Goal: Obtain resource: Obtain resource

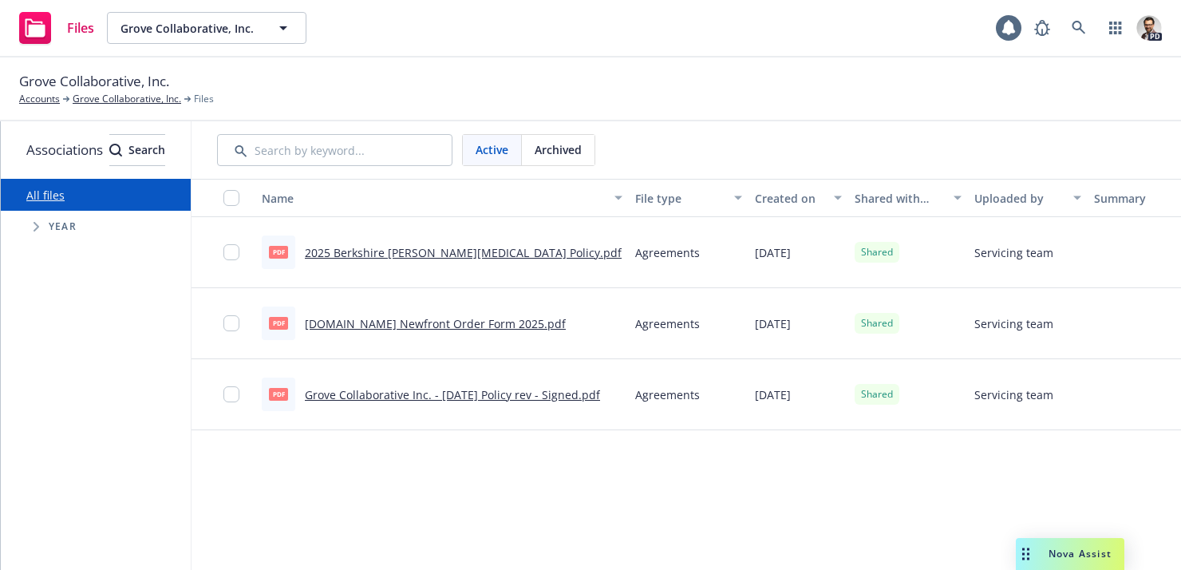
click at [227, 26] on span "Grove Collaborative, Inc." at bounding box center [190, 28] width 138 height 17
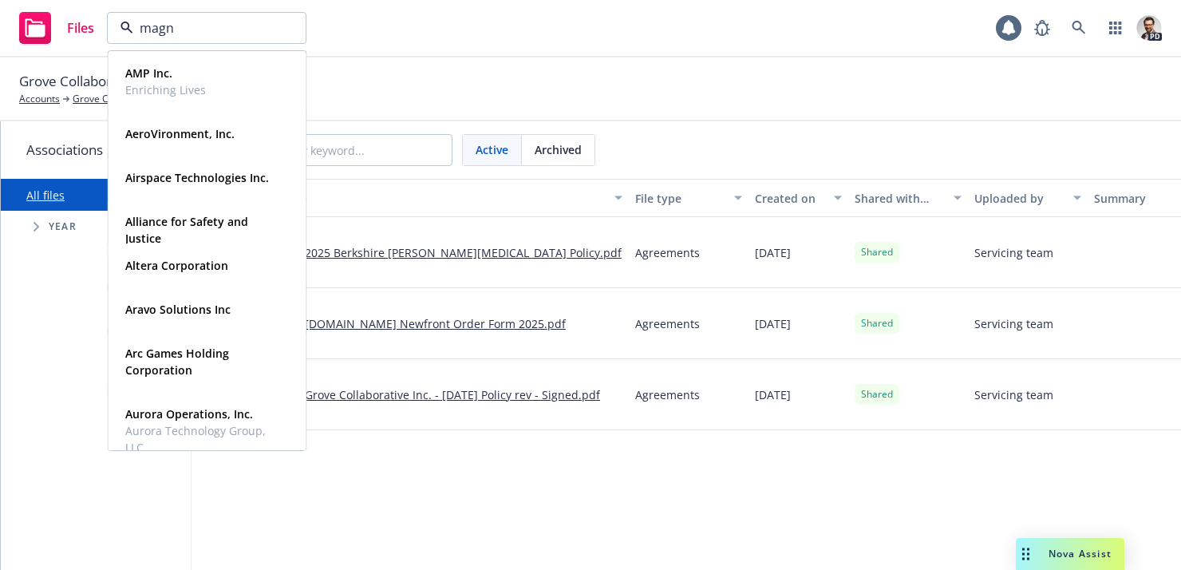
type input "magna"
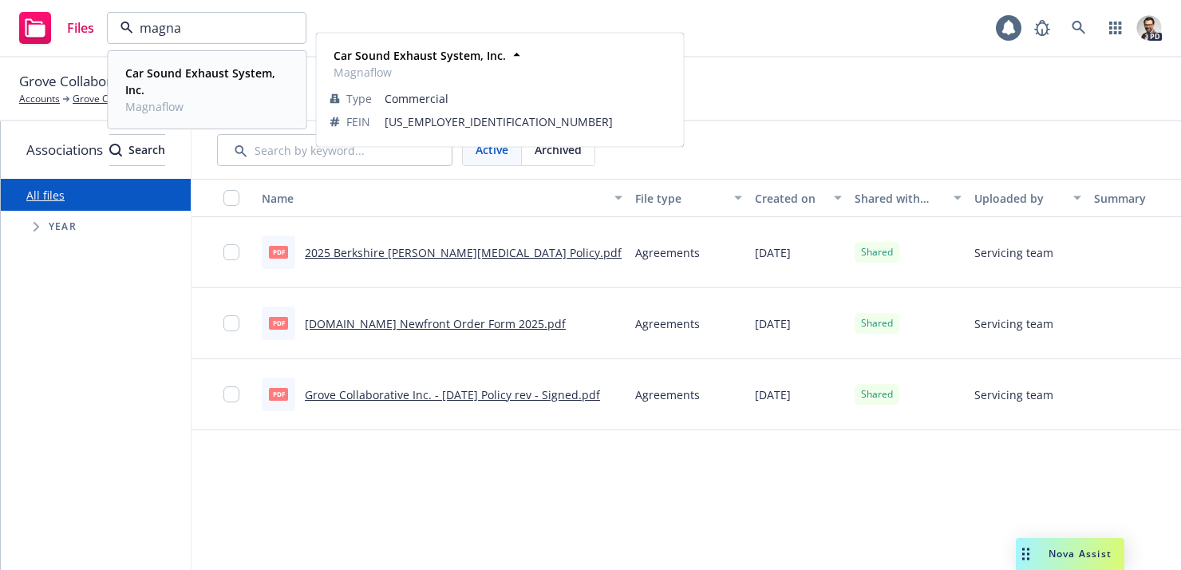
click at [202, 77] on strong "Car Sound Exhaust System, Inc." at bounding box center [200, 81] width 150 height 32
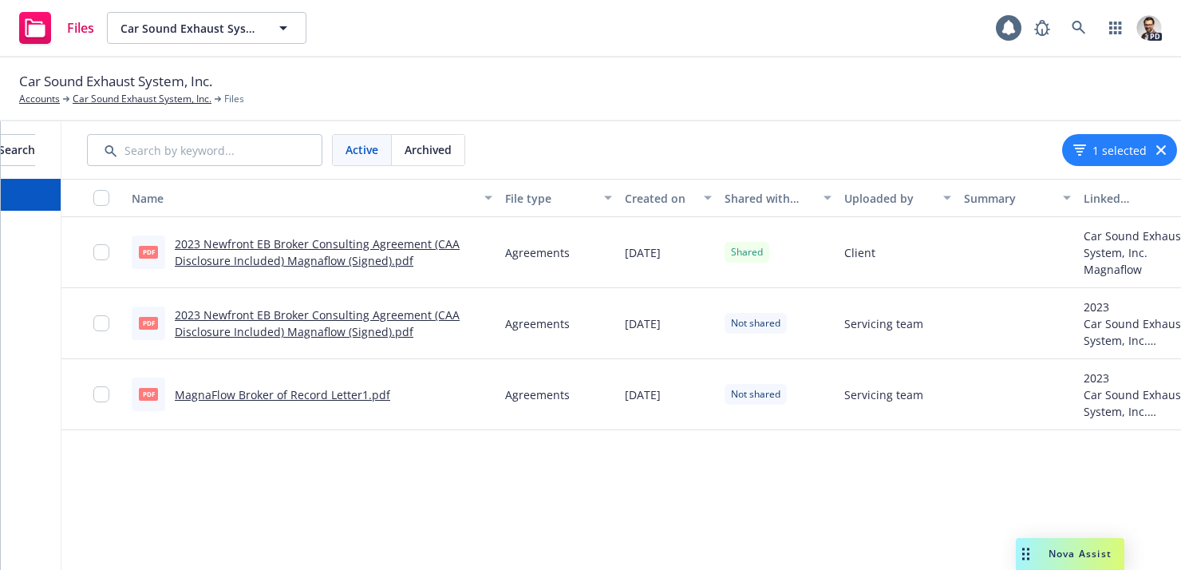
scroll to position [0, 135]
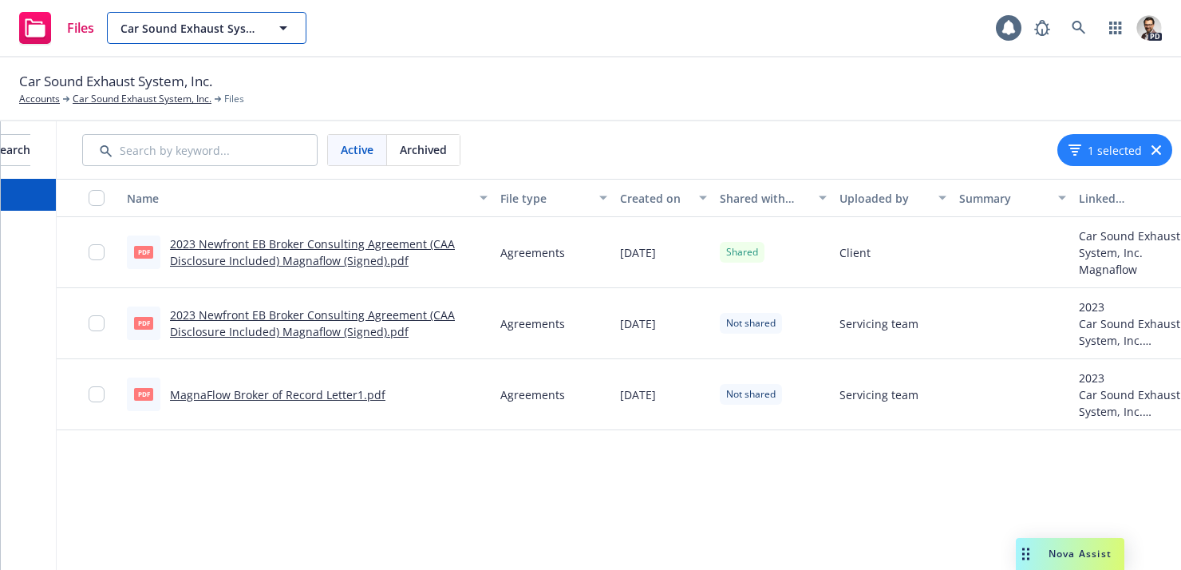
click at [247, 30] on span "Car Sound Exhaust System, Inc." at bounding box center [190, 28] width 138 height 17
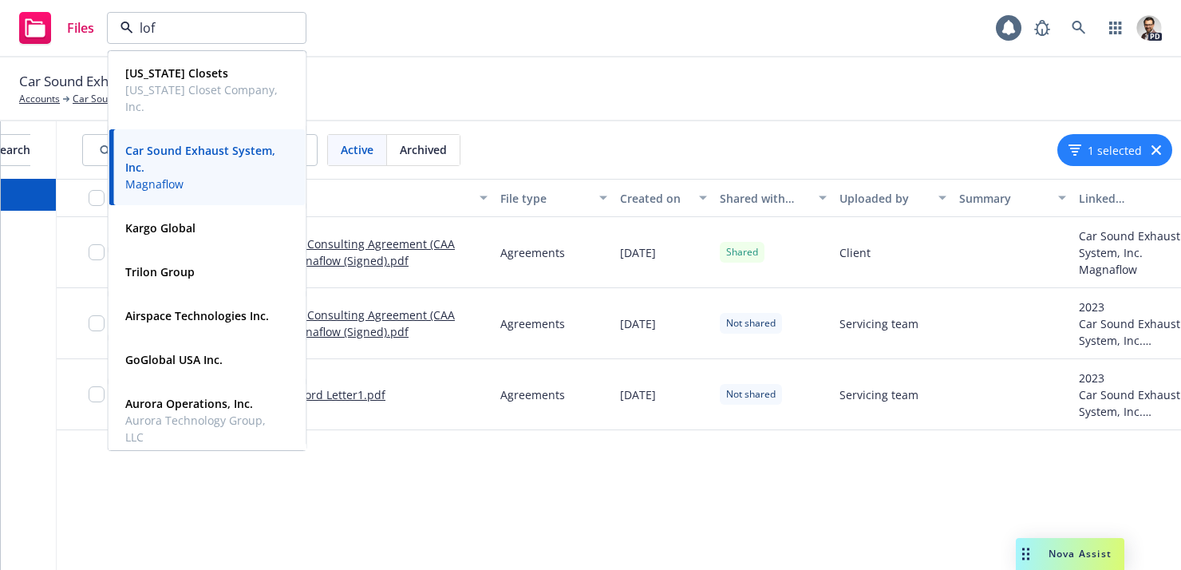
type input "loft"
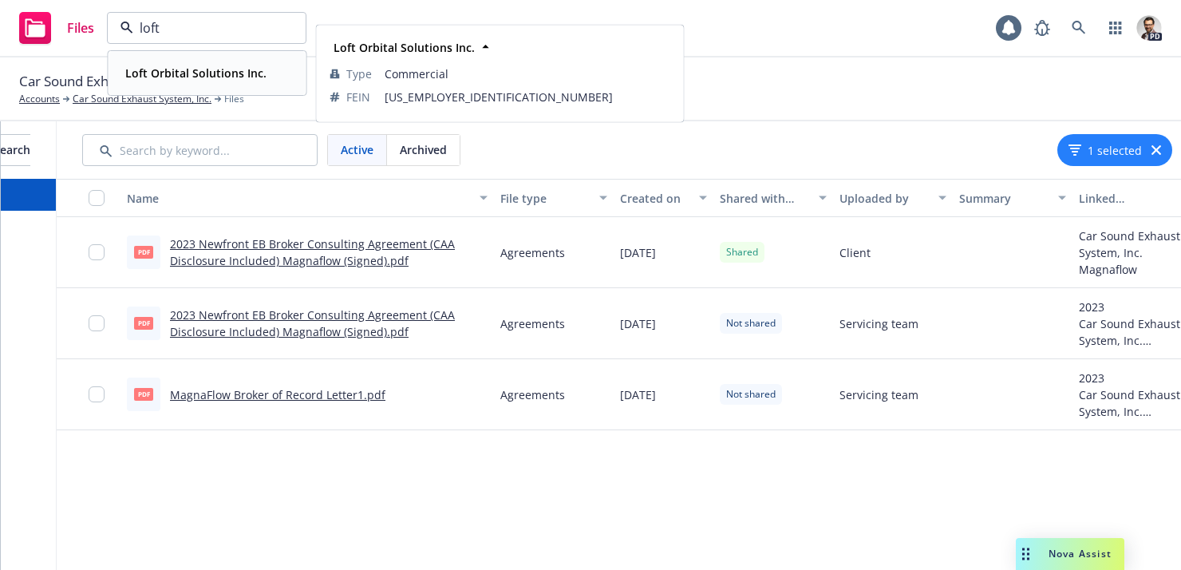
click at [248, 73] on strong "Loft Orbital Solutions Inc." at bounding box center [195, 72] width 141 height 15
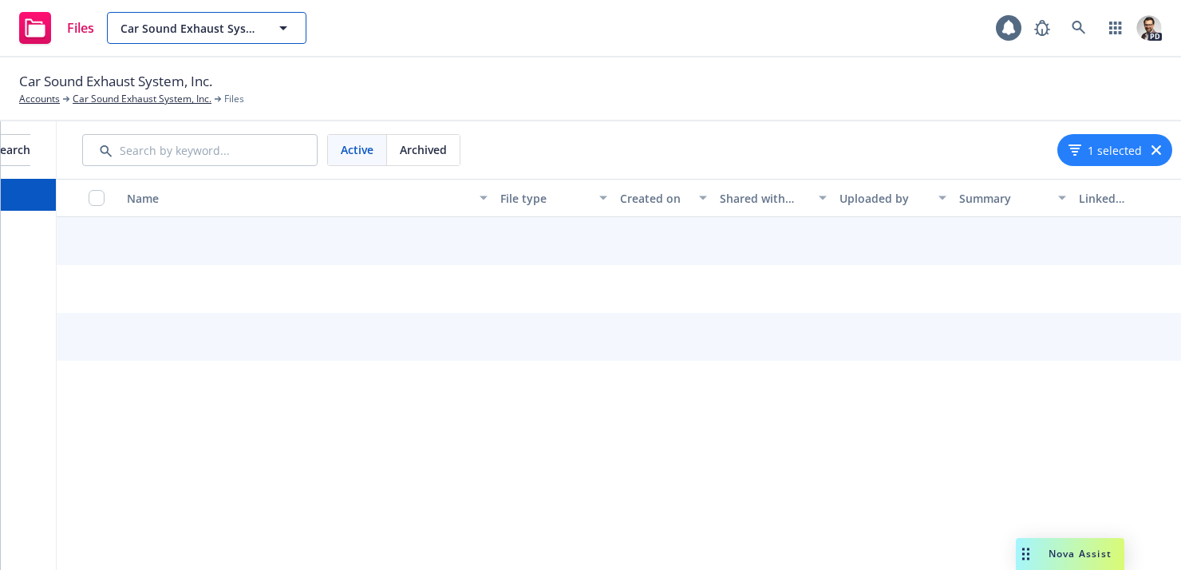
click at [211, 23] on span "Car Sound Exhaust System, Inc." at bounding box center [190, 28] width 138 height 17
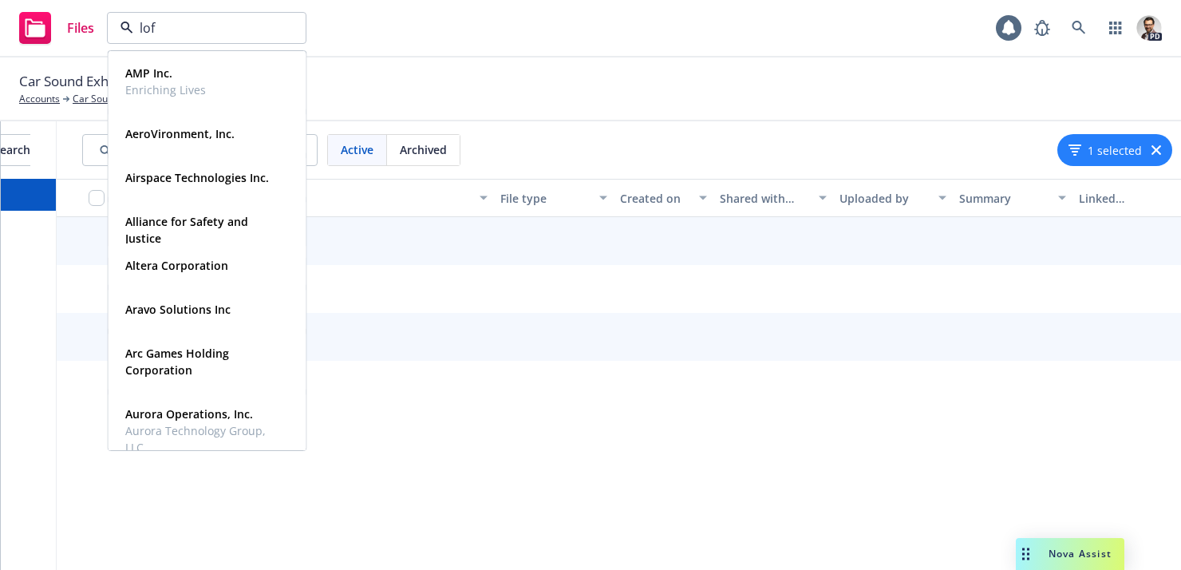
type input "loft"
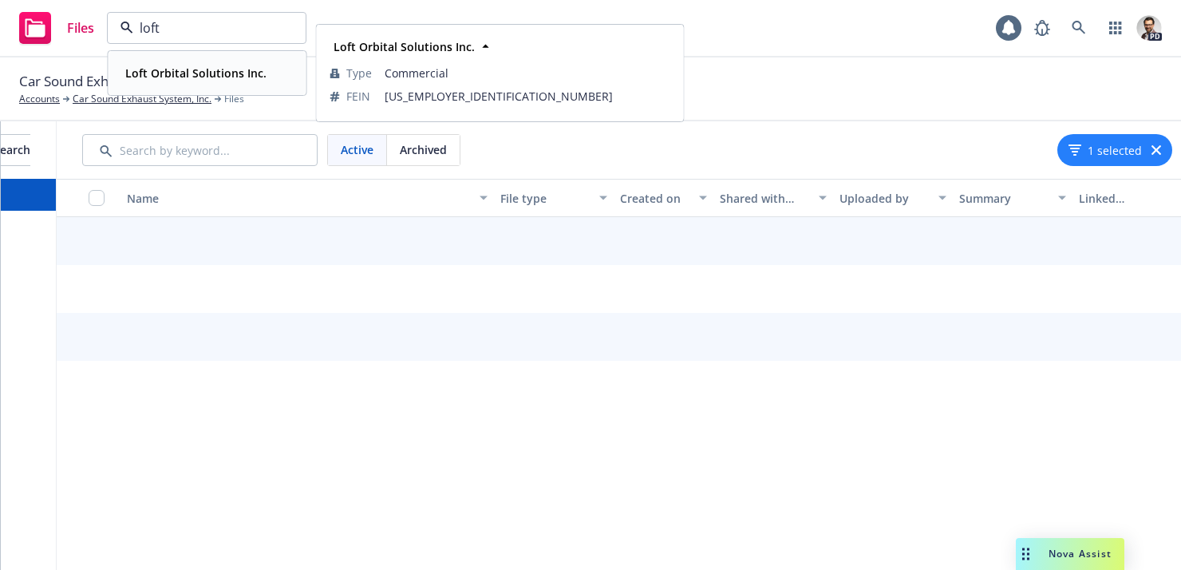
click at [200, 75] on strong "Loft Orbital Solutions Inc." at bounding box center [195, 72] width 141 height 15
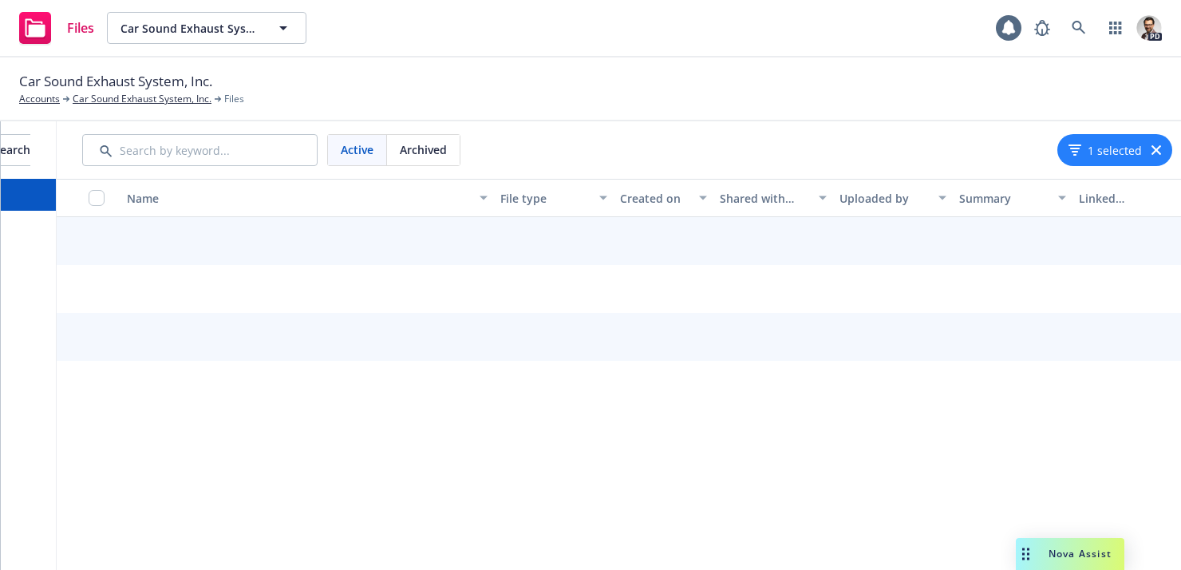
drag, startPoint x: 1149, startPoint y: 145, endPoint x: 1157, endPoint y: 146, distance: 8.0
click at [1149, 144] on div "1 selected" at bounding box center [1115, 150] width 115 height 32
click at [1157, 148] on icon "button" at bounding box center [1157, 150] width 10 height 10
drag, startPoint x: 710, startPoint y: 96, endPoint x: 691, endPoint y: 100, distance: 19.6
click at [710, 96] on div "Car Sound Exhaust System, Inc. Accounts Car Sound Exhaust System, Inc. Files" at bounding box center [590, 88] width 1143 height 35
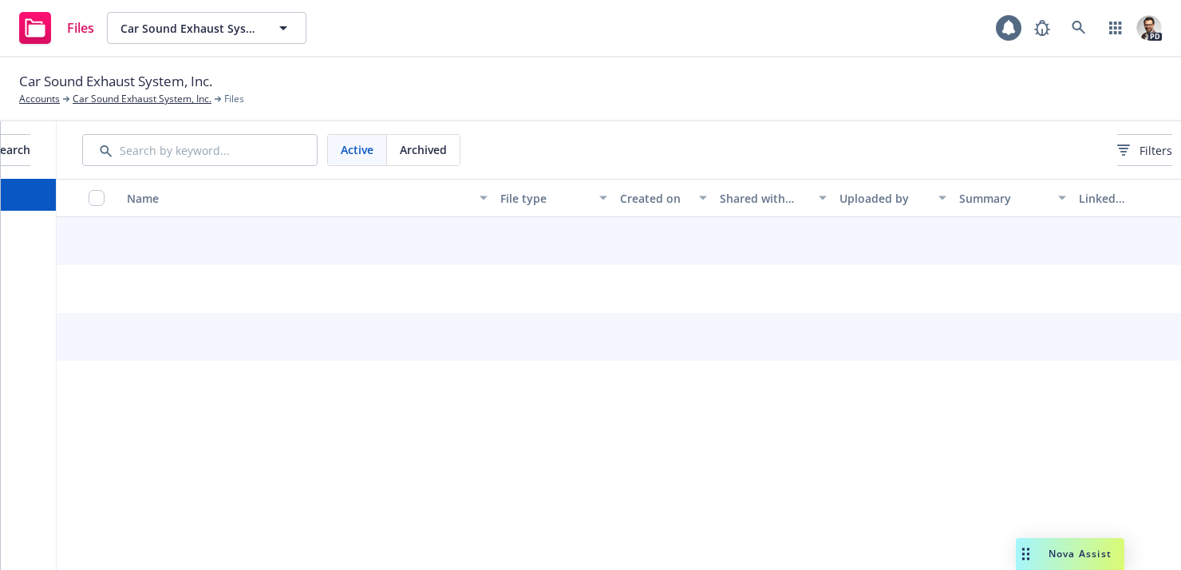
drag, startPoint x: 307, startPoint y: 55, endPoint x: 287, endPoint y: 48, distance: 21.2
click at [299, 53] on div "Files Car Sound Exhaust System, Inc. Car Sound Exhaust System, Inc. 1 PD" at bounding box center [590, 28] width 1181 height 57
click at [245, 20] on span "Car Sound Exhaust System, Inc." at bounding box center [190, 28] width 138 height 17
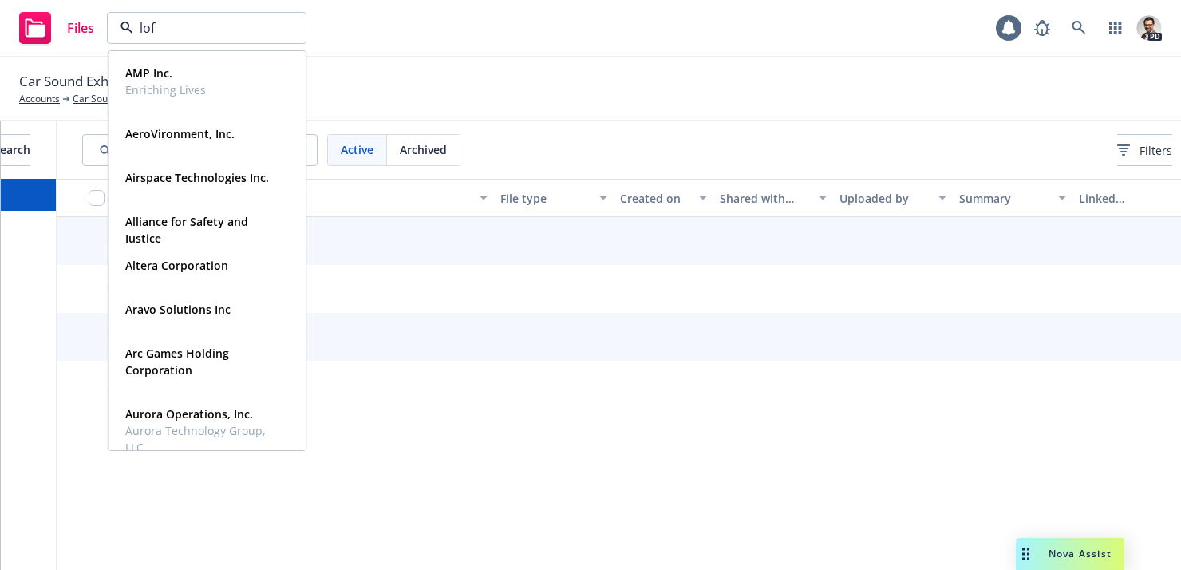
type input "loft"
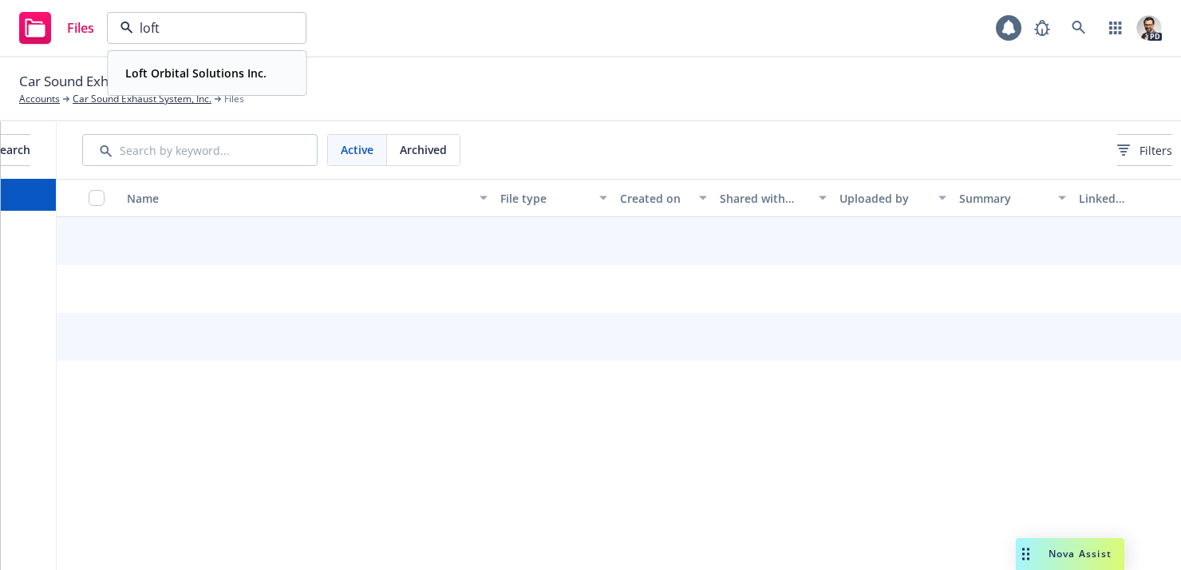
click at [210, 73] on strong "Loft Orbital Solutions Inc." at bounding box center [195, 72] width 141 height 15
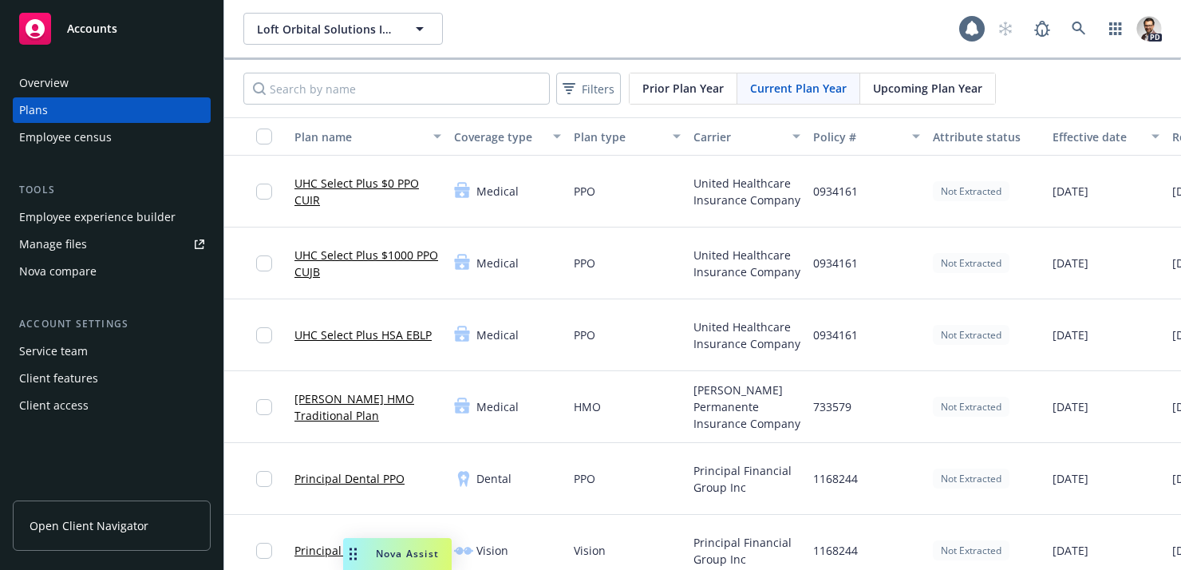
click at [93, 239] on link "Manage files" at bounding box center [112, 244] width 198 height 26
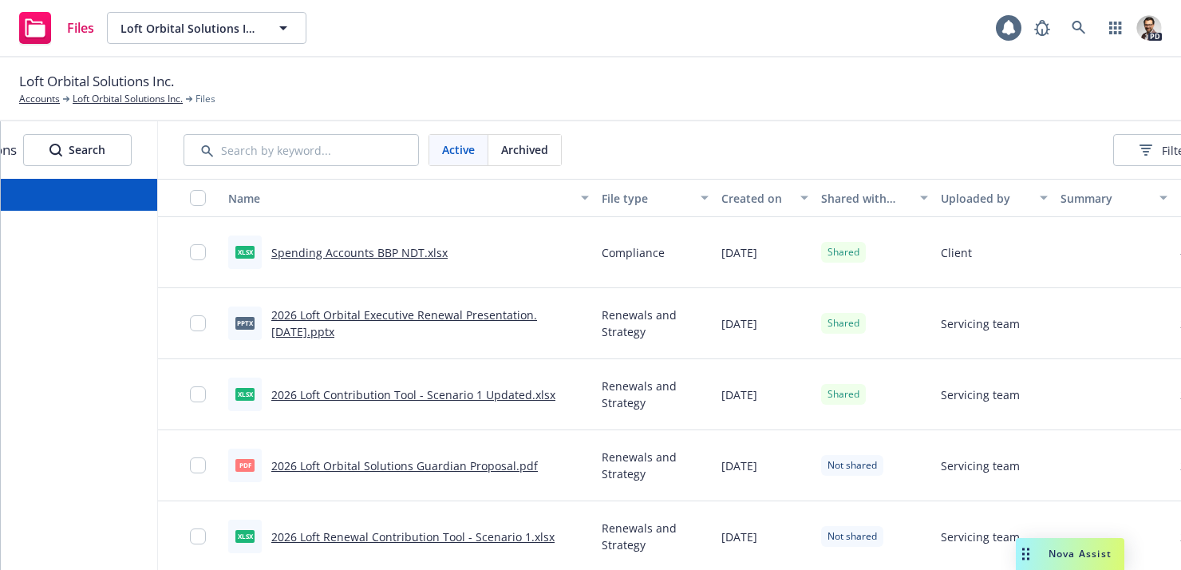
scroll to position [0, 280]
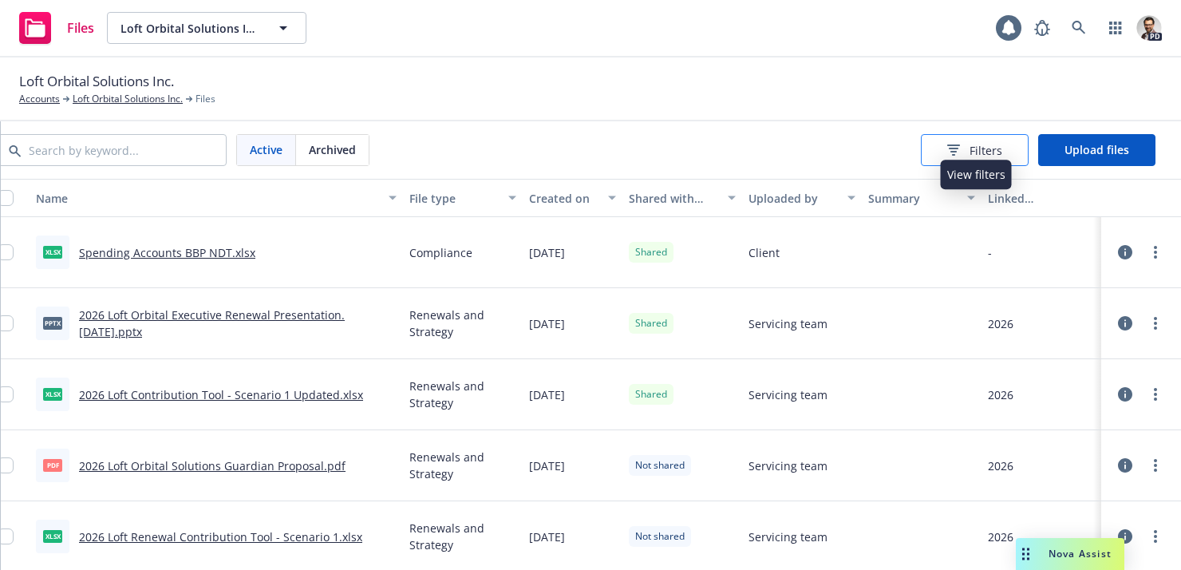
click at [999, 148] on span "Filters" at bounding box center [986, 150] width 33 height 17
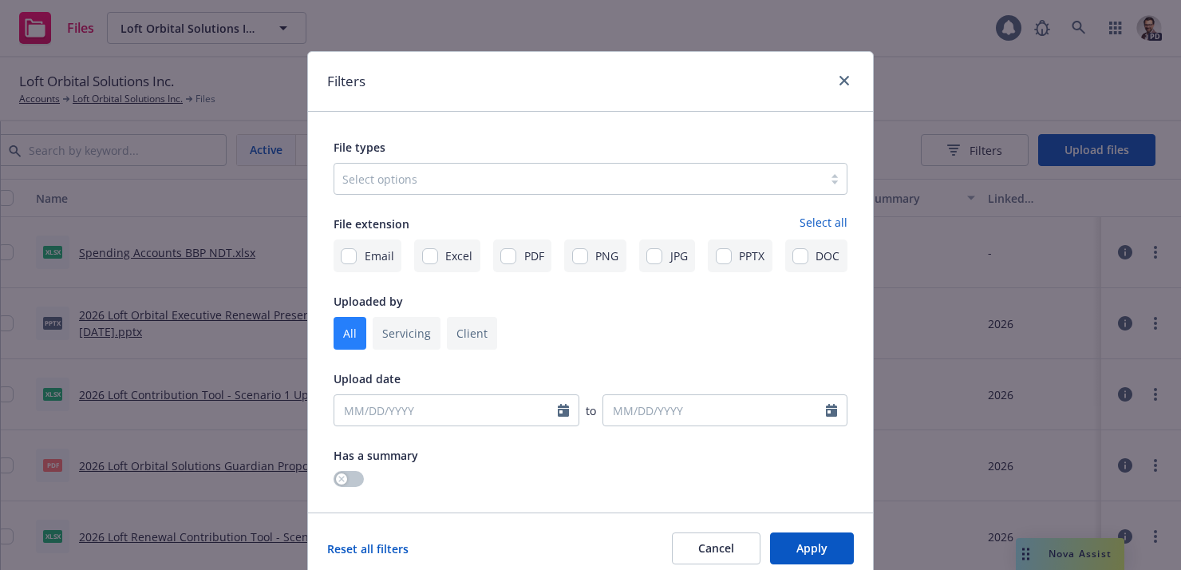
click at [631, 166] on div "Select options" at bounding box center [591, 179] width 514 height 32
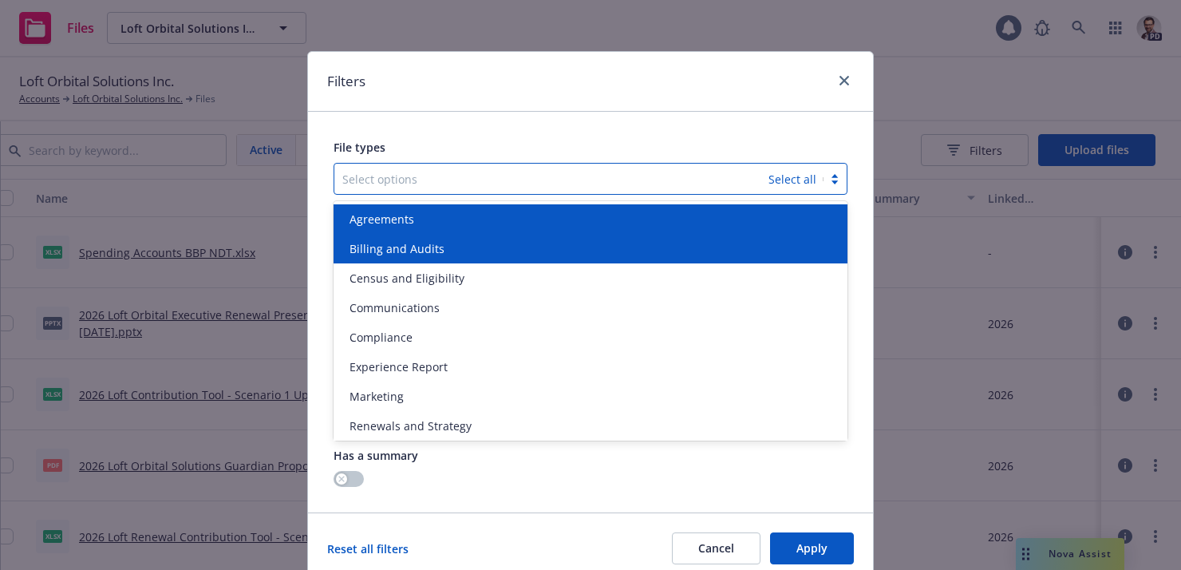
drag, startPoint x: 557, startPoint y: 214, endPoint x: 564, endPoint y: 208, distance: 9.1
click at [557, 214] on div "Agreements" at bounding box center [590, 219] width 495 height 17
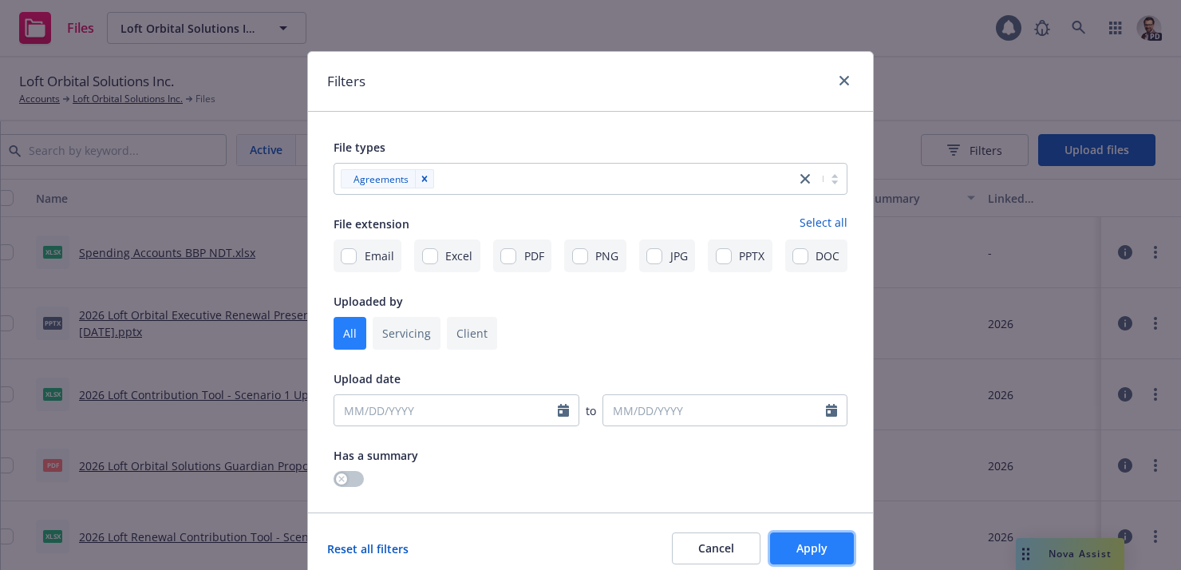
click at [809, 551] on span "Apply" at bounding box center [812, 547] width 31 height 15
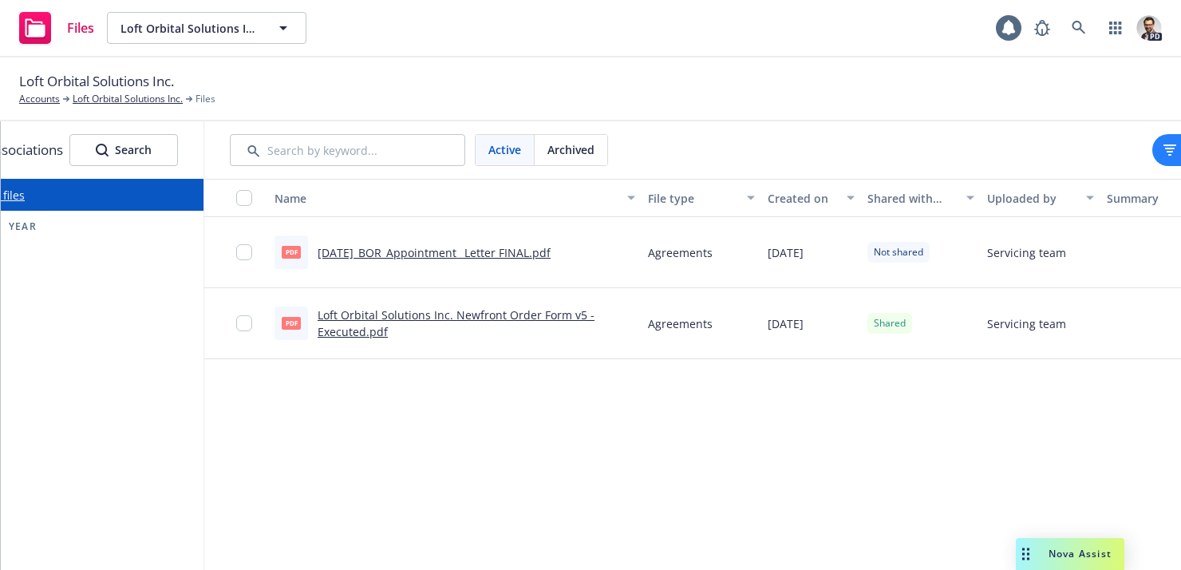
scroll to position [0, 0]
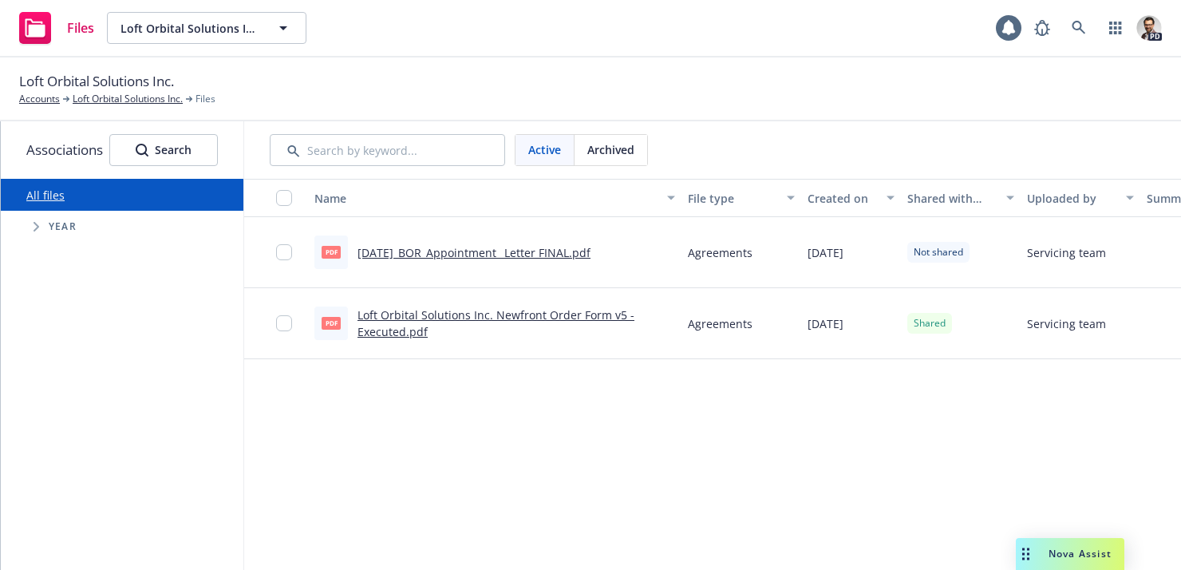
click at [390, 332] on link "Loft Orbital Solutions Inc. Newfront Order Form v5 - Executed.pdf" at bounding box center [496, 323] width 277 height 32
click at [250, 22] on span "Loft Orbital Solutions Inc." at bounding box center [190, 28] width 138 height 17
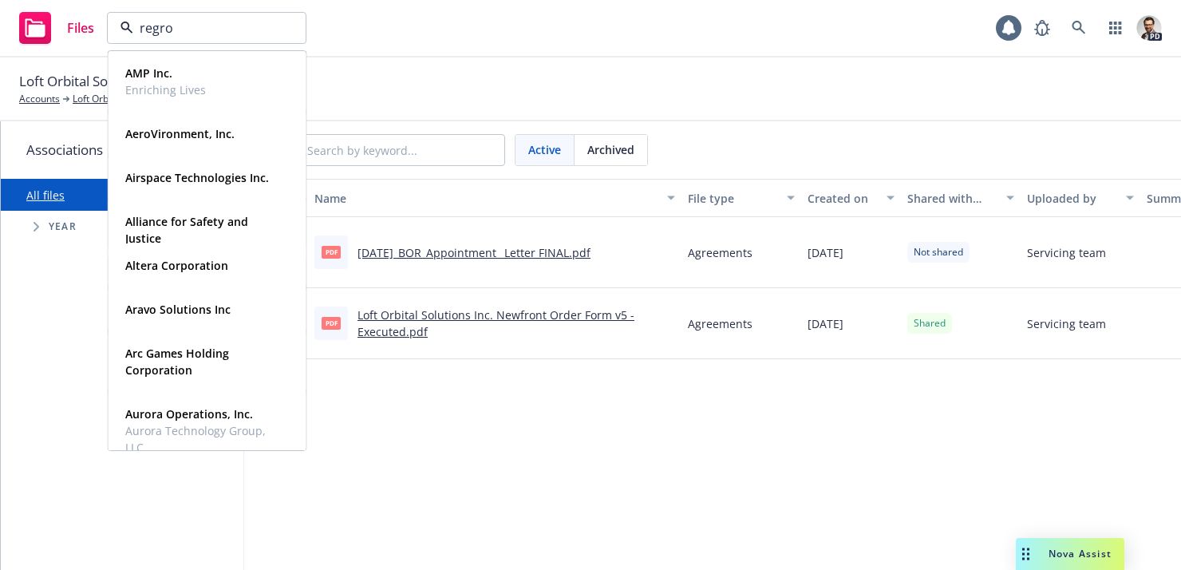
type input "regrow"
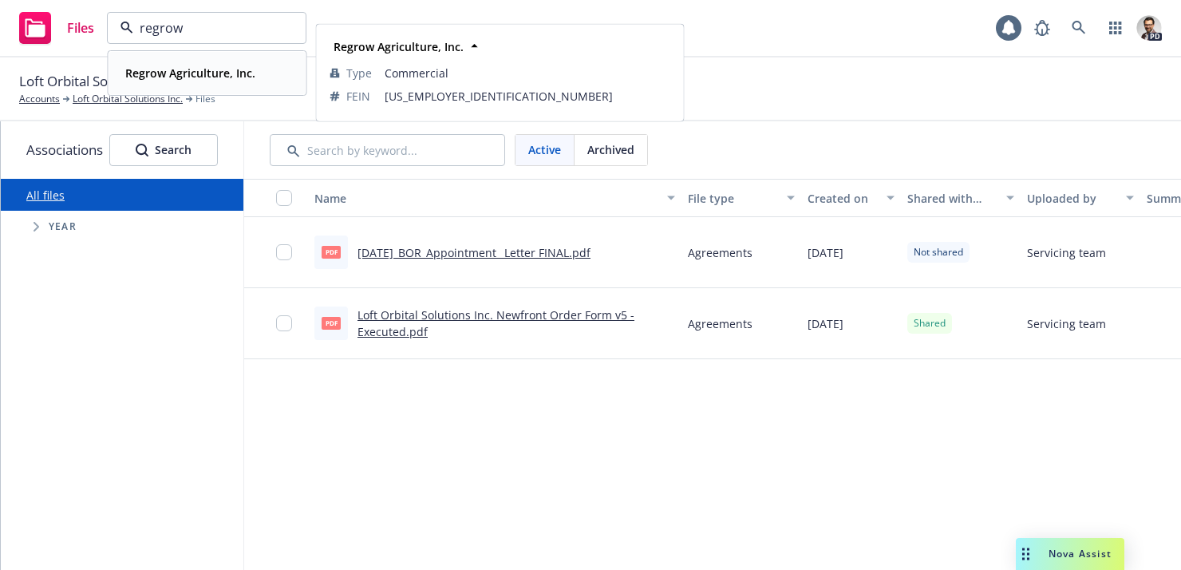
click at [216, 76] on strong "Regrow Agriculture, Inc." at bounding box center [190, 72] width 130 height 15
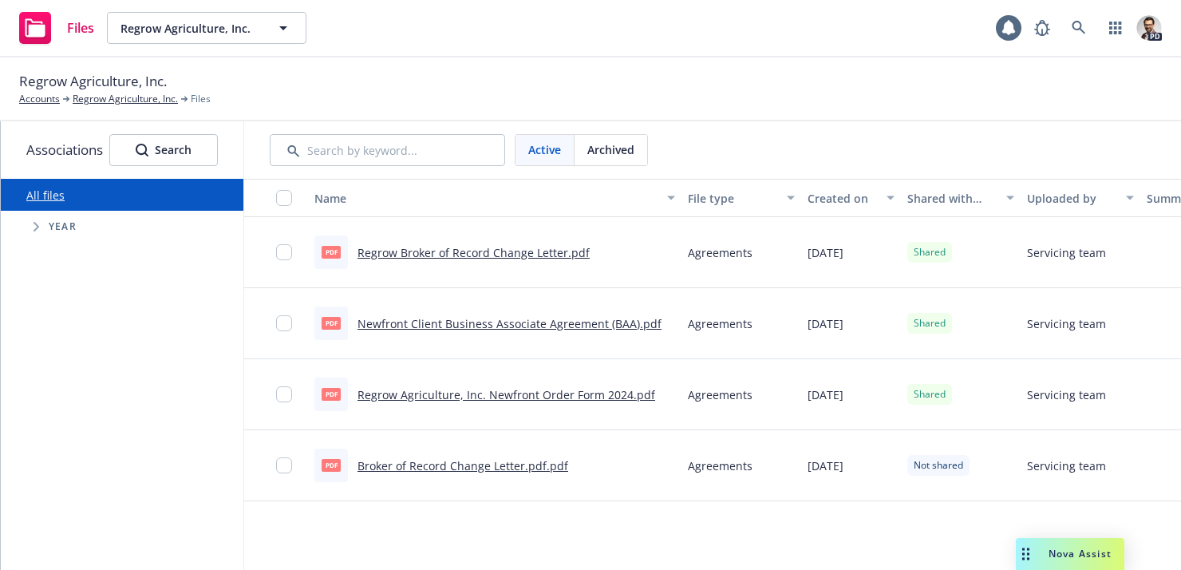
click at [486, 398] on link "Regrow Agriculture, Inc. Newfront Order Form 2024.pdf" at bounding box center [507, 394] width 298 height 15
click at [235, 26] on span "Regrow Agriculture, Inc." at bounding box center [190, 28] width 138 height 17
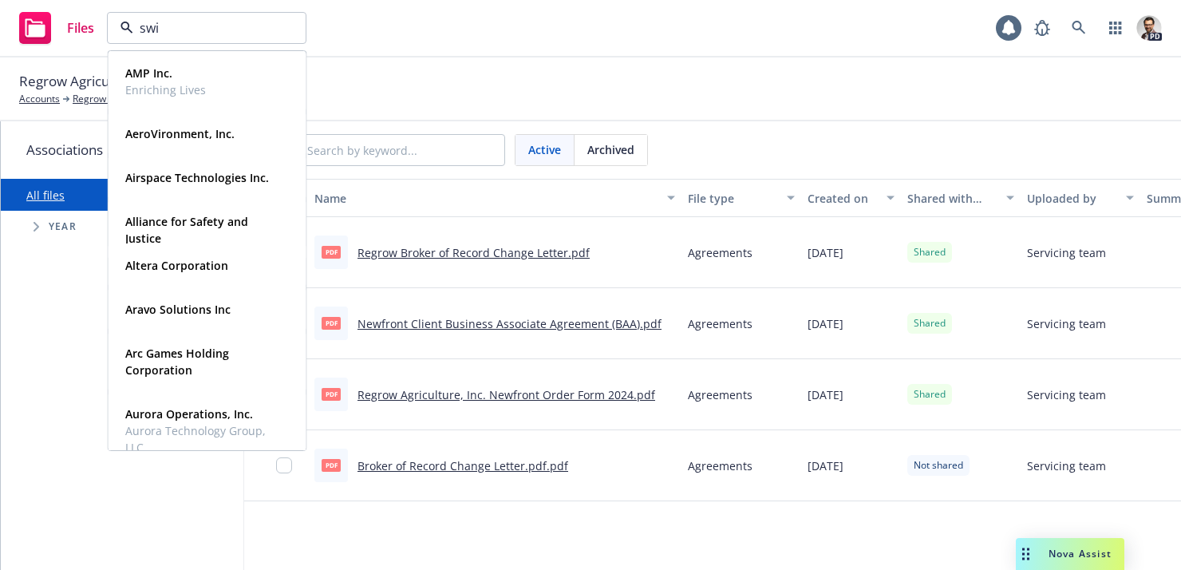
type input "swin"
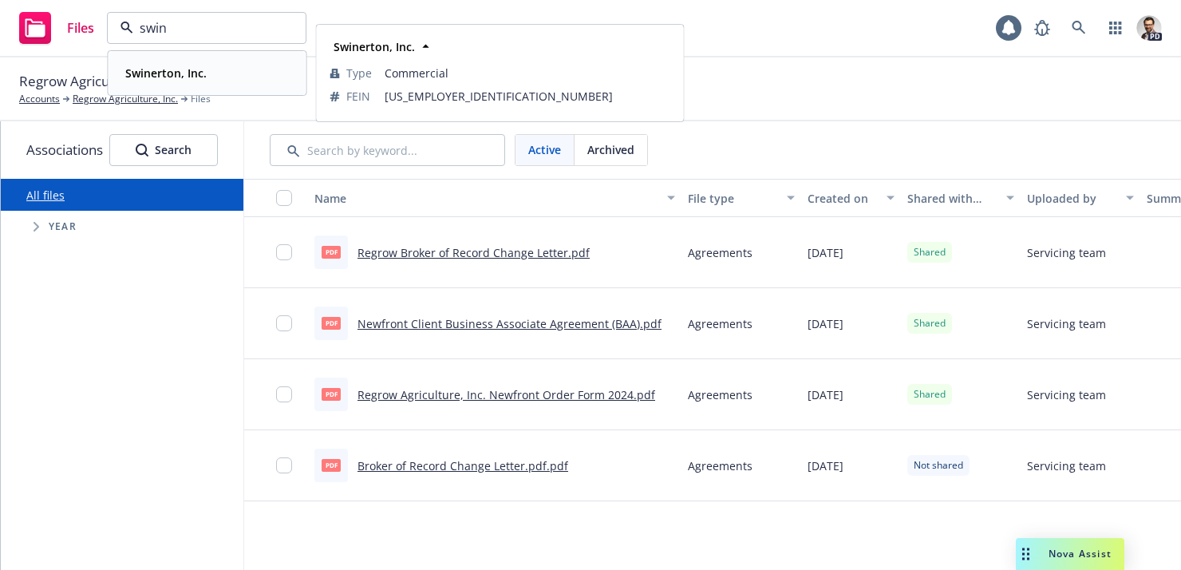
click at [255, 63] on div "Swinerton, Inc." at bounding box center [207, 72] width 177 height 23
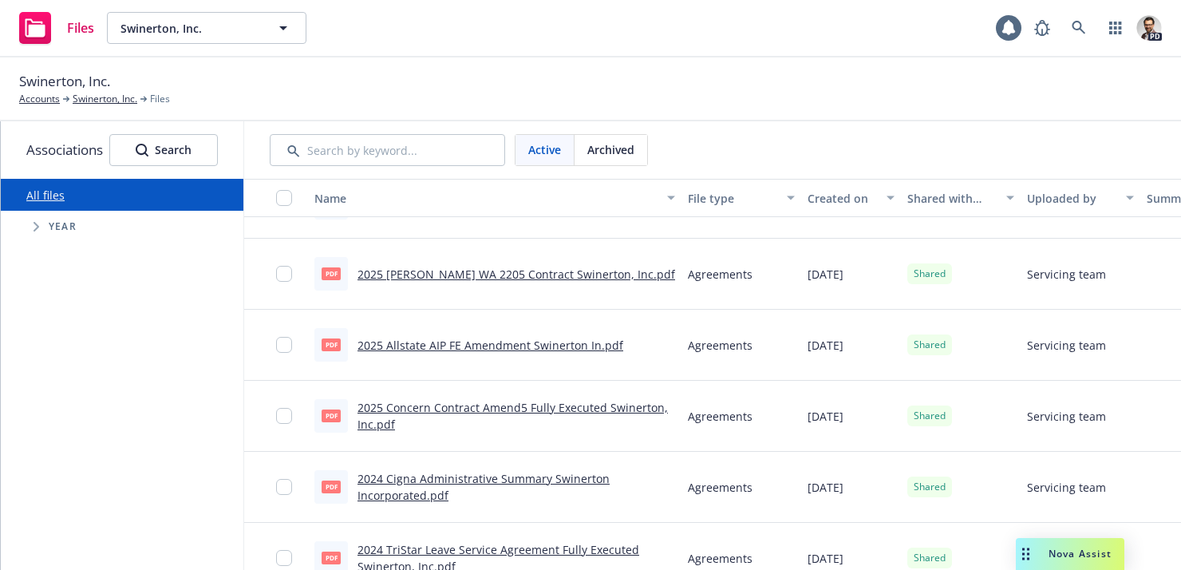
scroll to position [776, 0]
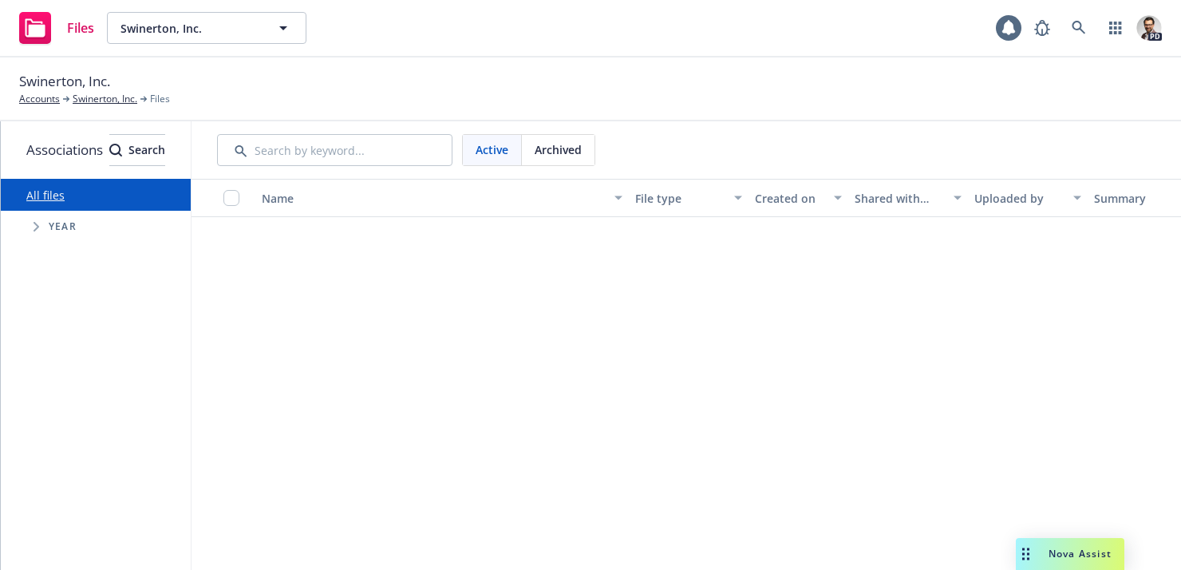
scroll to position [776, 0]
